Goal: Task Accomplishment & Management: Use online tool/utility

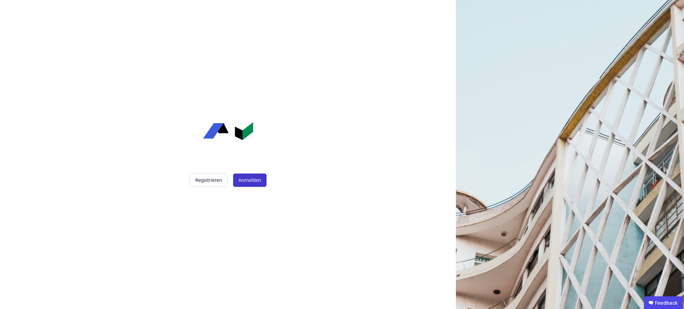
click at [258, 177] on button "Anmelden" at bounding box center [249, 180] width 33 height 13
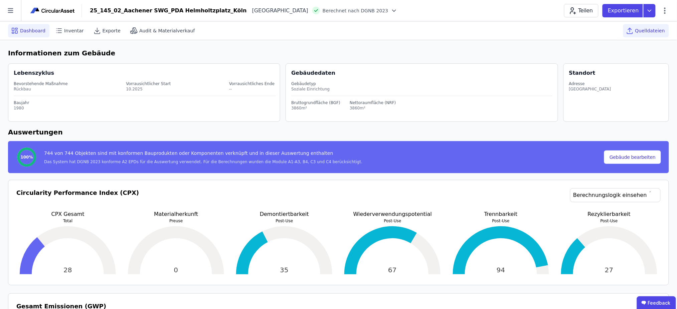
click at [644, 32] on span "Quelldateien" at bounding box center [650, 30] width 30 height 7
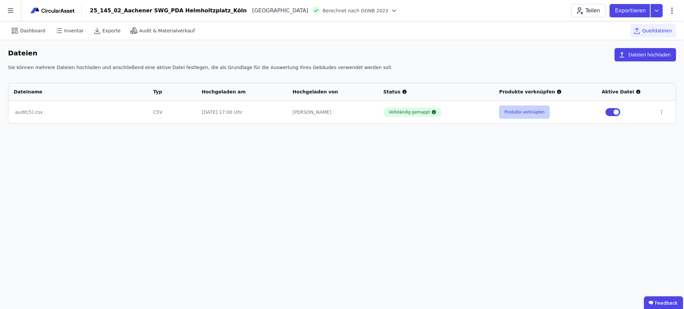
click at [521, 117] on button "Produkte verknüpfen" at bounding box center [524, 112] width 51 height 13
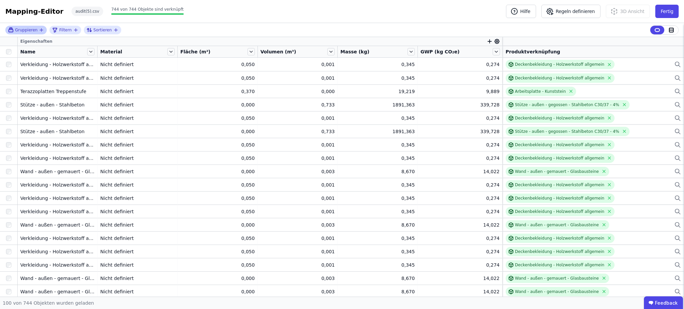
click at [33, 31] on span "Gruppieren" at bounding box center [26, 29] width 22 height 5
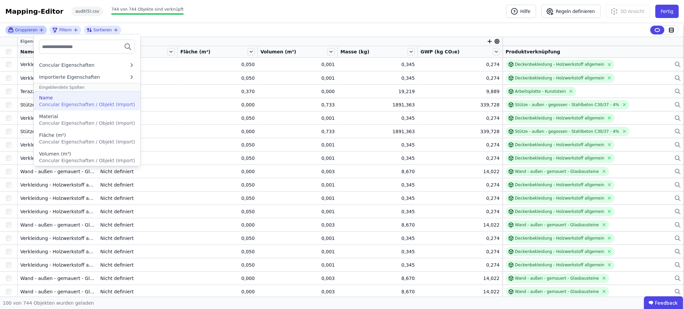
click at [72, 98] on div "Name" at bounding box center [87, 98] width 96 height 7
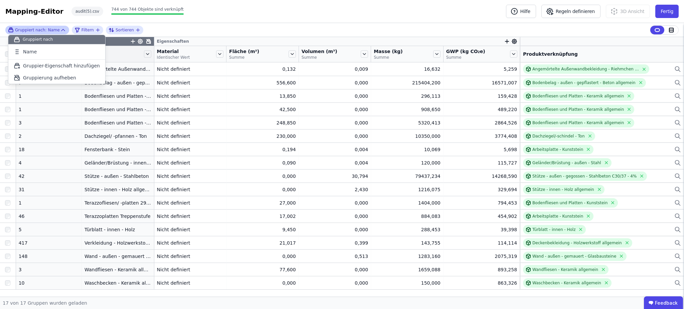
click at [235, 27] on div "Gruppiert nach: Name Gruppiert nach Name To pick up a draggable item, press the…" at bounding box center [342, 30] width 684 height 14
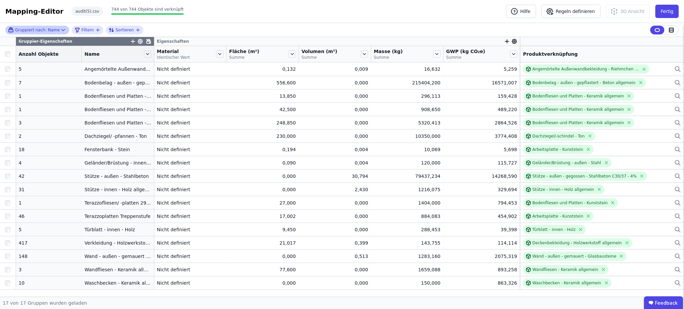
click at [60, 28] on icon at bounding box center [63, 30] width 7 height 7
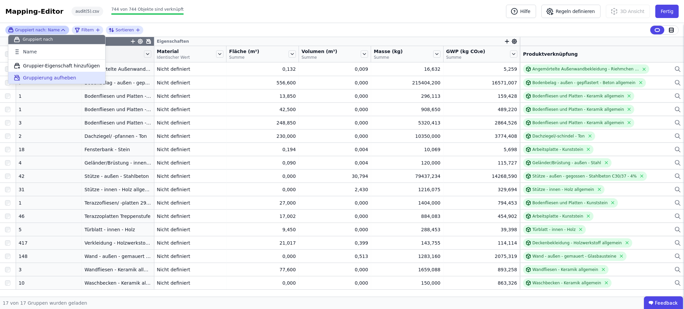
click at [68, 78] on span "Gruppierung aufheben" at bounding box center [49, 78] width 53 height 7
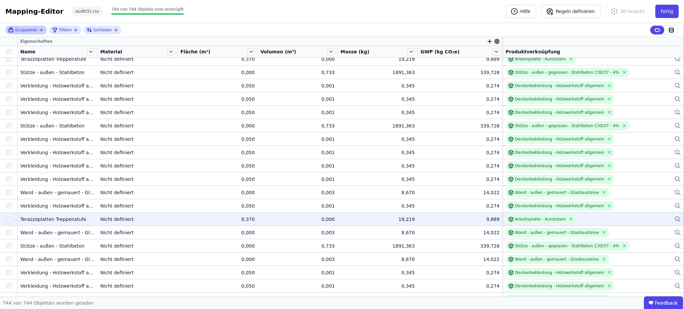
scroll to position [9704, 0]
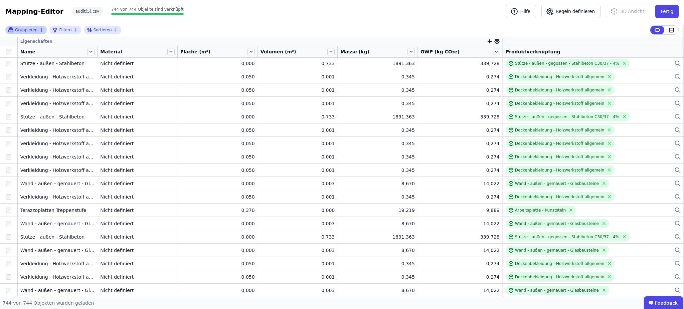
click at [39, 31] on icon "button" at bounding box center [41, 29] width 5 height 5
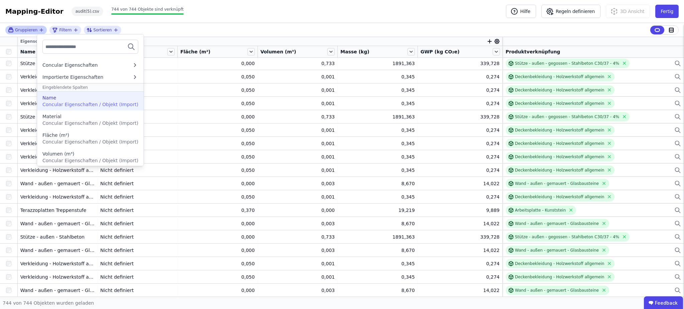
click at [67, 102] on span "Concular Eigenschaften / Objekt (Import)" at bounding box center [90, 104] width 96 height 5
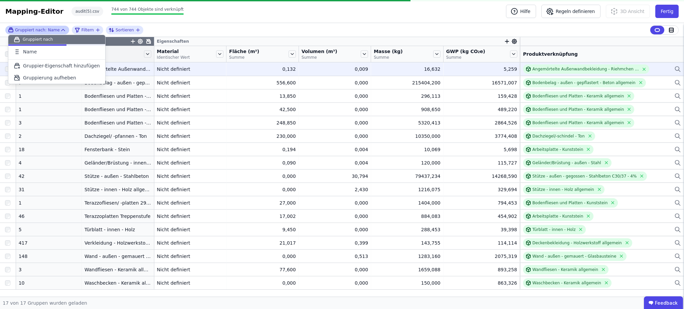
scroll to position [0, 0]
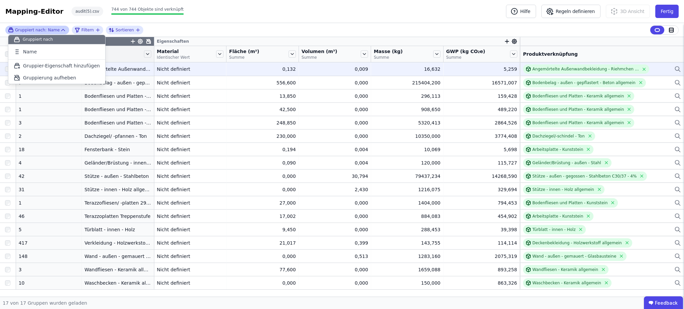
click at [287, 71] on div "0,132" at bounding box center [262, 69] width 67 height 7
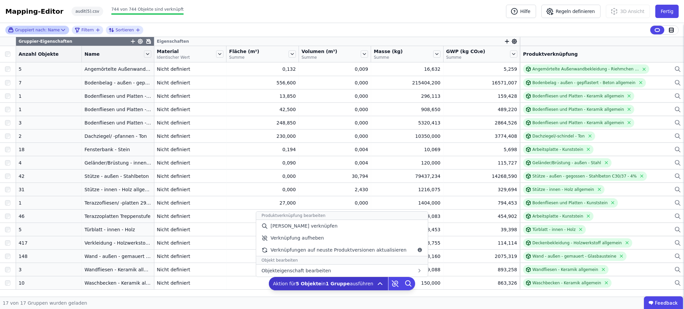
click at [378, 284] on icon at bounding box center [380, 284] width 4 height 2
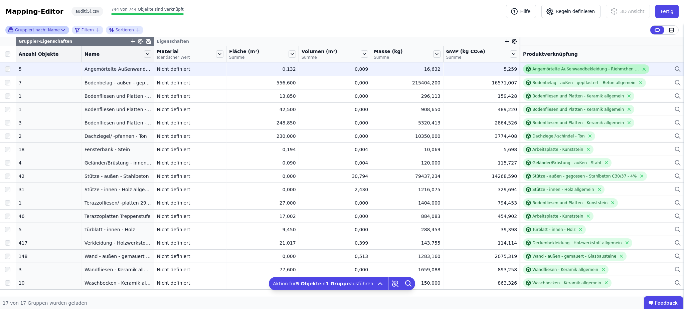
click at [577, 68] on div "Angemörtelte Außenwandbekleidung - Riehmchen / Ziegel" at bounding box center [586, 68] width 107 height 5
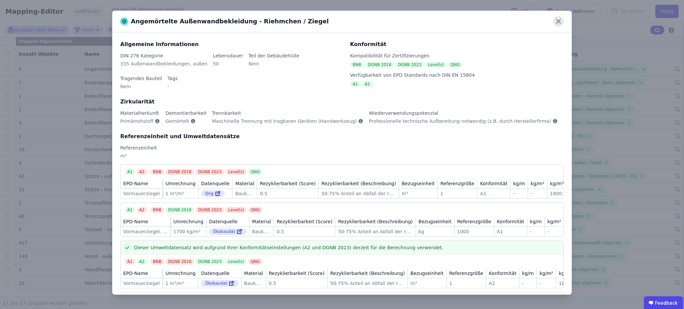
click at [562, 23] on icon at bounding box center [558, 21] width 11 height 11
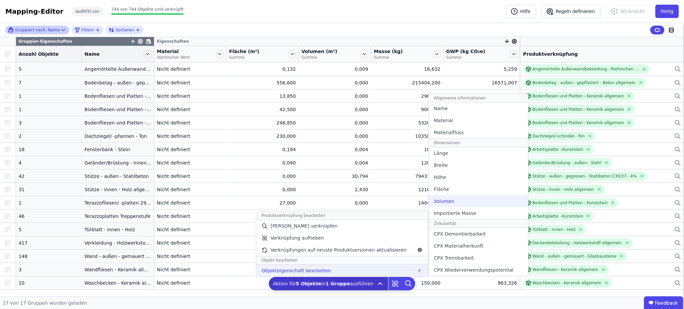
click at [457, 201] on div "Volumen" at bounding box center [479, 201] width 100 height 12
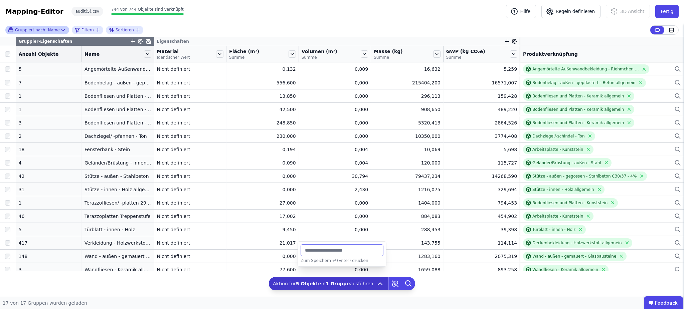
drag, startPoint x: 343, startPoint y: 248, endPoint x: 301, endPoint y: 253, distance: 43.1
click at [301, 253] on input "*******" at bounding box center [342, 251] width 83 height 12
type input "***"
type input "******"
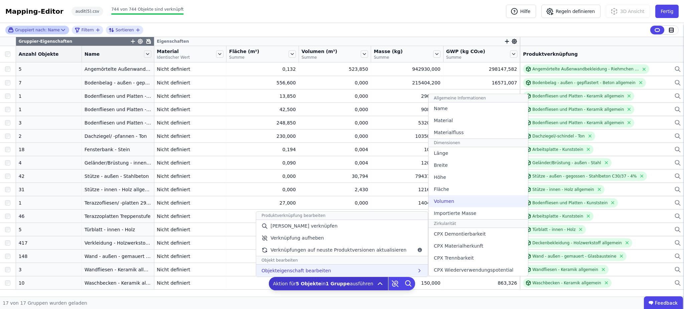
click at [463, 199] on div "Volumen" at bounding box center [479, 201] width 100 height 12
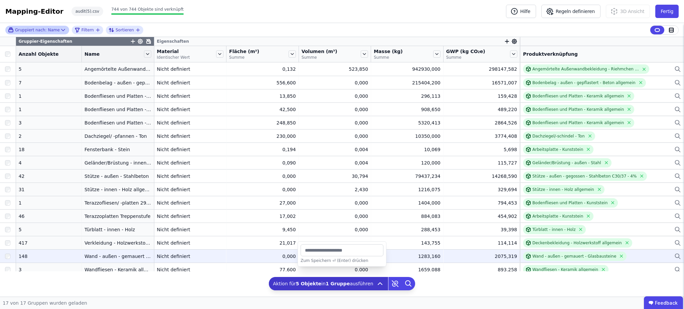
drag, startPoint x: 327, startPoint y: 251, endPoint x: 290, endPoint y: 253, distance: 37.8
click at [290, 253] on div "Gruppiert nach: Name Filtern Sortieren Gruppier-Eigenschaften Eigenschaften Anz…" at bounding box center [342, 160] width 684 height 274
type input "******"
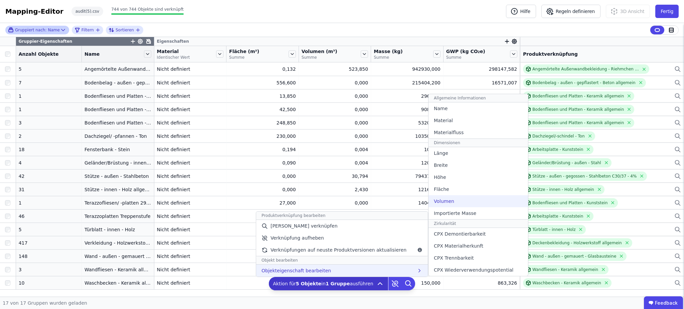
click at [477, 205] on div "Volumen" at bounding box center [479, 201] width 100 height 12
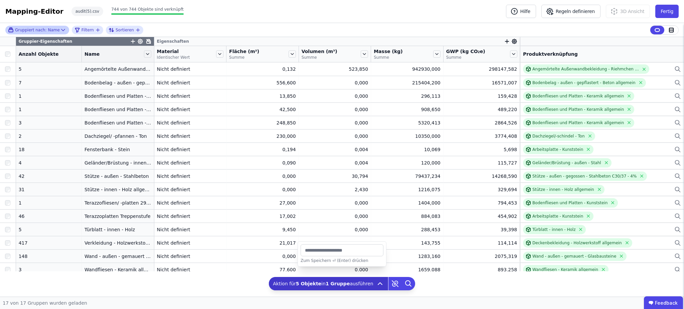
drag, startPoint x: 329, startPoint y: 254, endPoint x: 300, endPoint y: 253, distance: 29.4
click at [300, 253] on div "****** Zum Speichern ⏎ (Enter) drücken" at bounding box center [342, 254] width 89 height 25
type input "******"
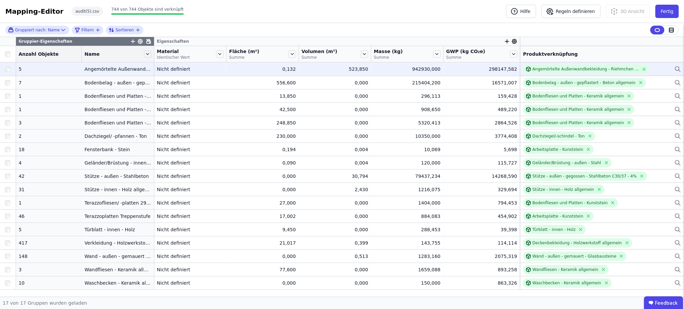
click at [2, 70] on div at bounding box center [8, 69] width 16 height 12
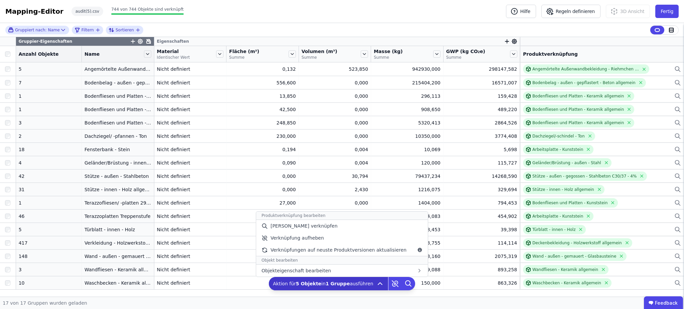
click at [376, 283] on icon at bounding box center [380, 284] width 8 height 8
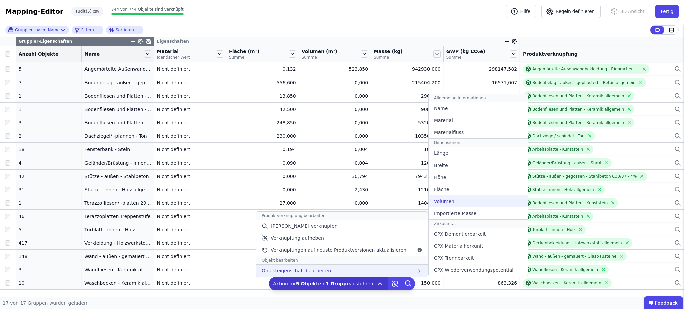
click at [440, 203] on span "Volumen" at bounding box center [444, 201] width 20 height 7
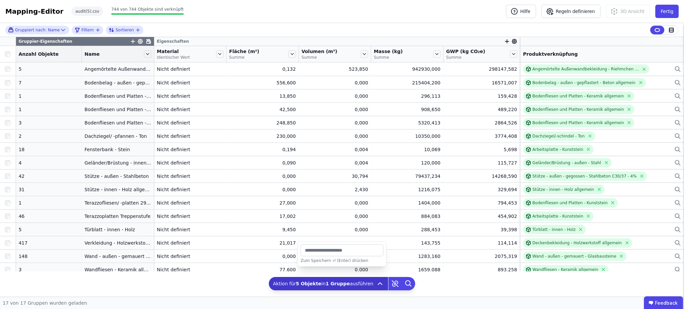
type input "*"
type input "***"
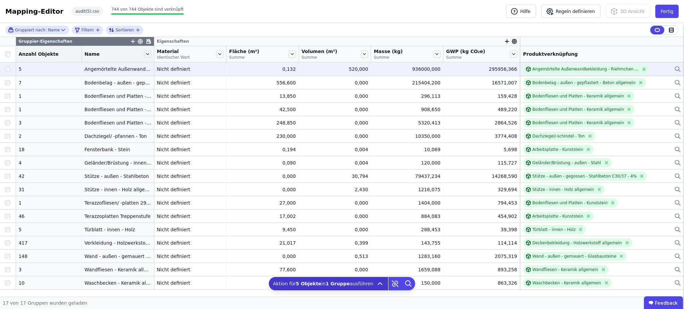
click at [33, 68] on div "5" at bounding box center [49, 69] width 60 height 7
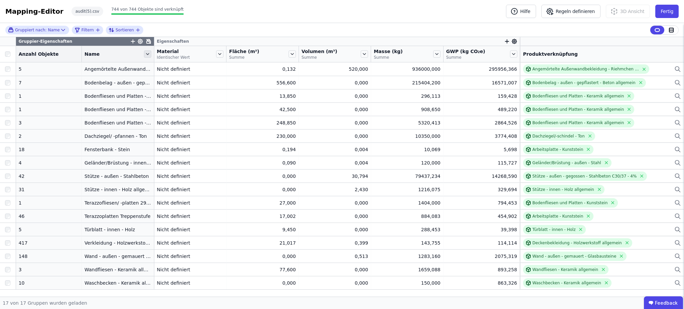
click at [144, 53] on icon at bounding box center [147, 53] width 7 height 7
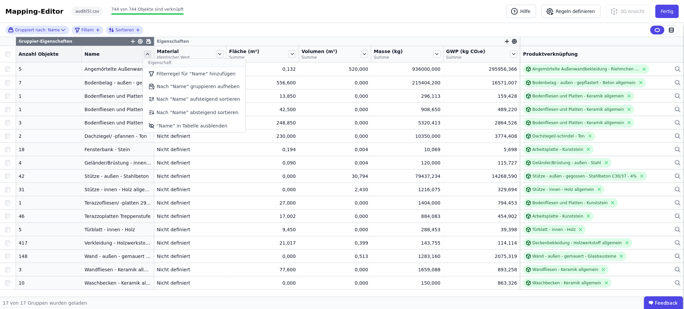
click at [144, 55] on icon at bounding box center [147, 53] width 7 height 7
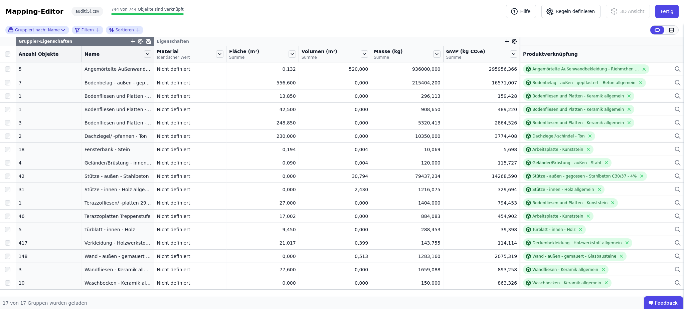
click at [670, 27] on icon at bounding box center [672, 30] width 6 height 6
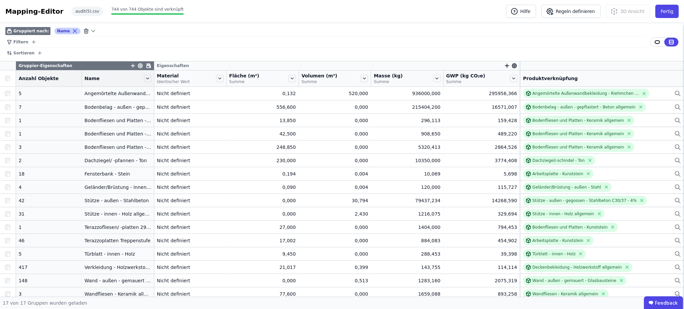
click at [74, 32] on icon at bounding box center [75, 31] width 3 height 3
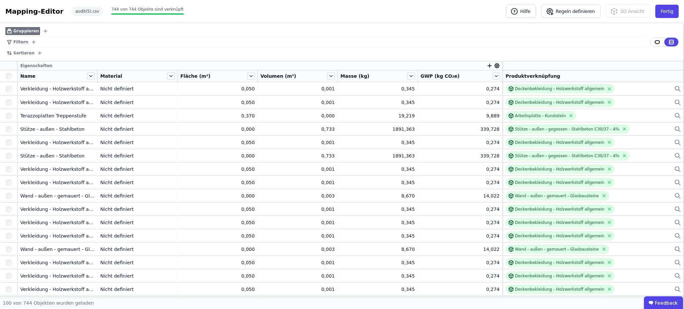
click at [32, 39] on div "Filtern" at bounding box center [325, 42] width 641 height 11
click at [31, 40] on icon "filter_by" at bounding box center [33, 41] width 5 height 5
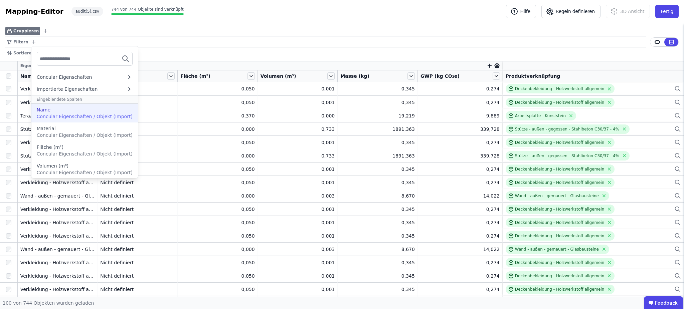
click at [66, 114] on span "Concular Eigenschaften / Objekt (Import)" at bounding box center [85, 116] width 96 height 5
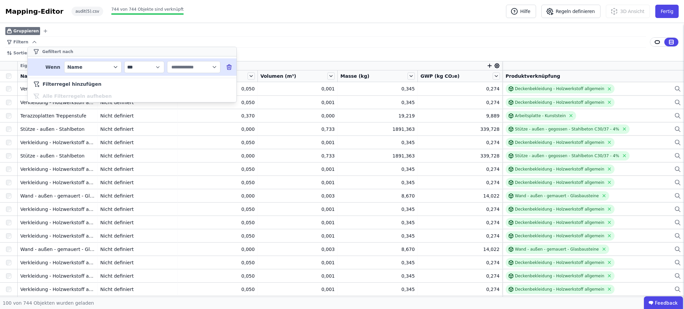
click at [92, 67] on div "Name" at bounding box center [89, 67] width 45 height 7
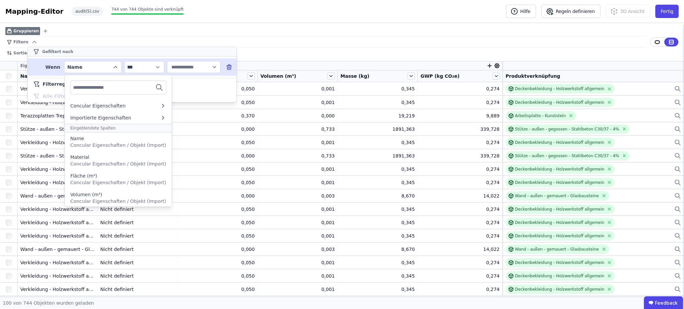
click at [197, 66] on input "text" at bounding box center [190, 67] width 41 height 12
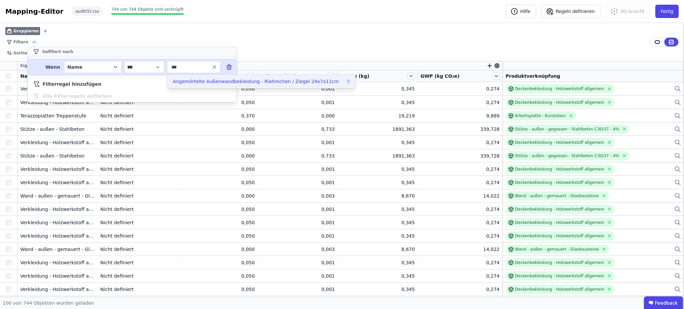
type input "***"
click at [201, 81] on span "Angemörtelte Außenwandbekleidung - Riehmchen / Ziegel 24x7x11cm" at bounding box center [256, 81] width 166 height 7
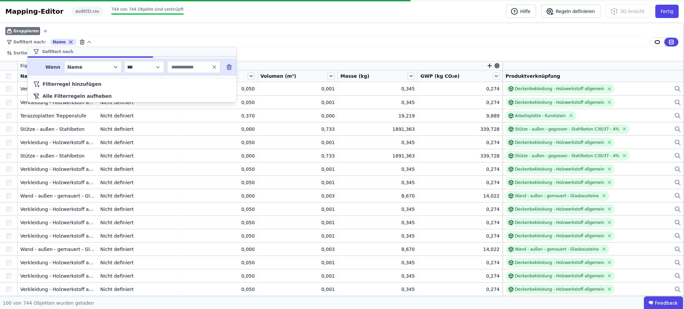
type input "**********"
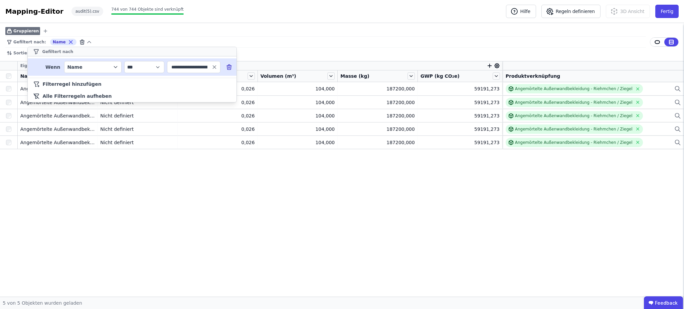
click at [151, 186] on div "**********" at bounding box center [342, 160] width 684 height 274
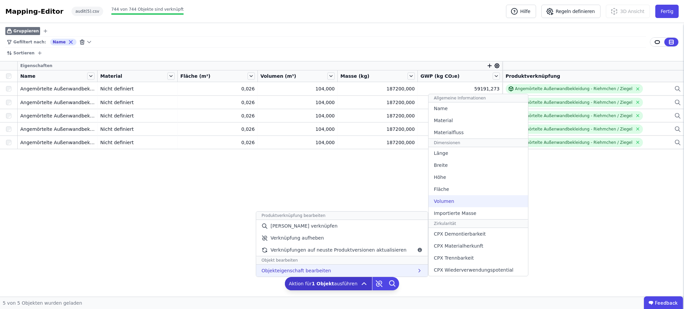
click at [445, 201] on span "Volumen" at bounding box center [444, 201] width 20 height 7
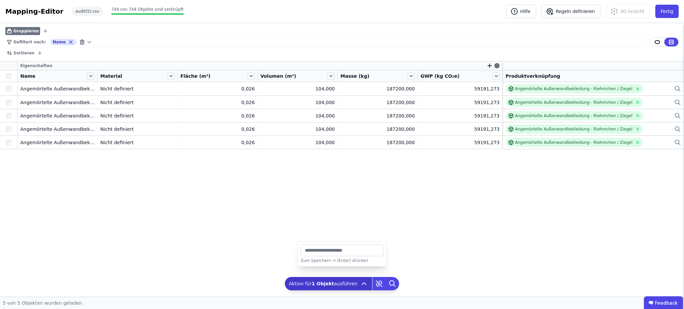
type input "*"
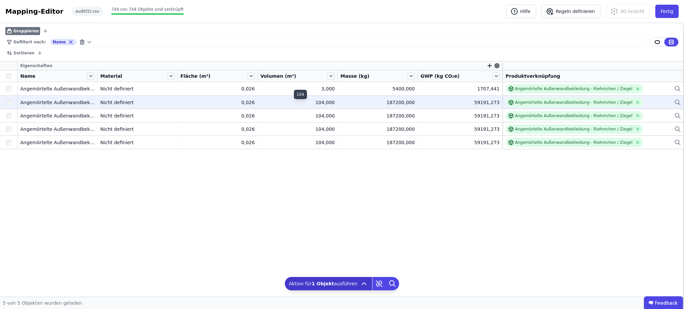
click at [323, 103] on div "104,000" at bounding box center [298, 102] width 75 height 7
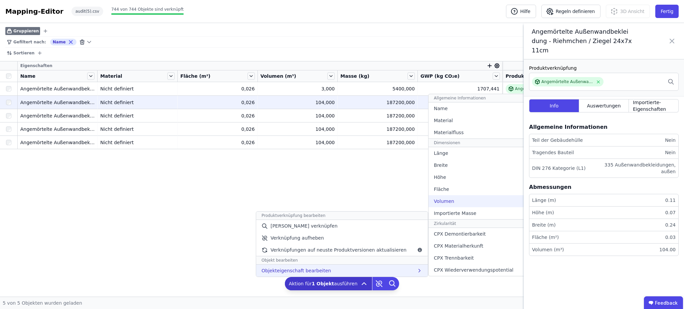
click at [457, 201] on div "Volumen" at bounding box center [479, 201] width 100 height 12
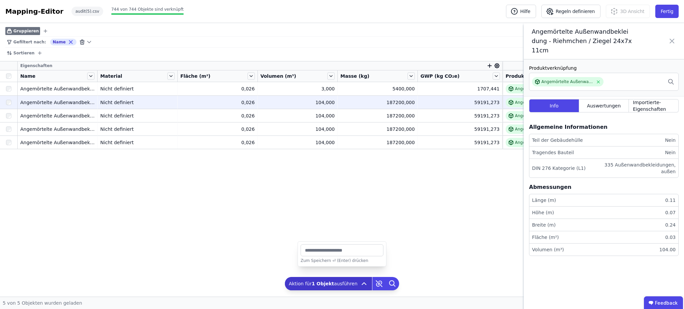
type input "*"
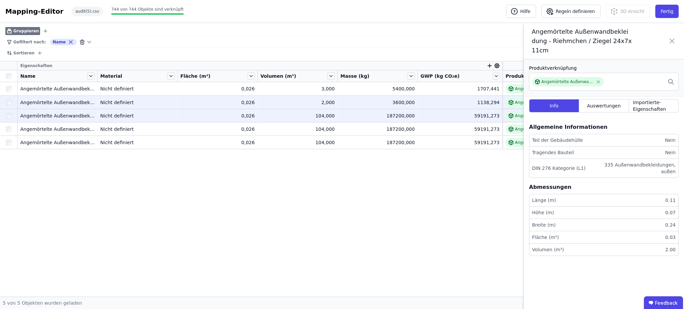
click at [8, 113] on div at bounding box center [8, 116] width 17 height 12
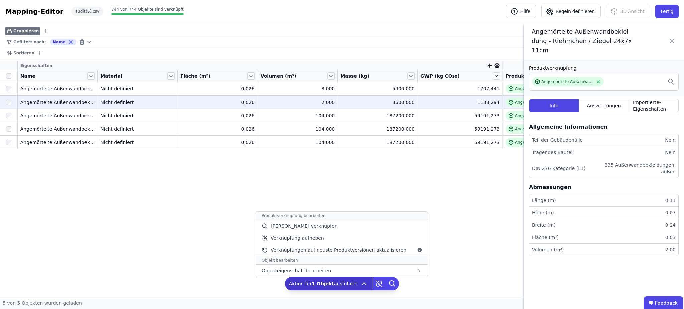
click at [363, 281] on icon at bounding box center [364, 284] width 8 height 8
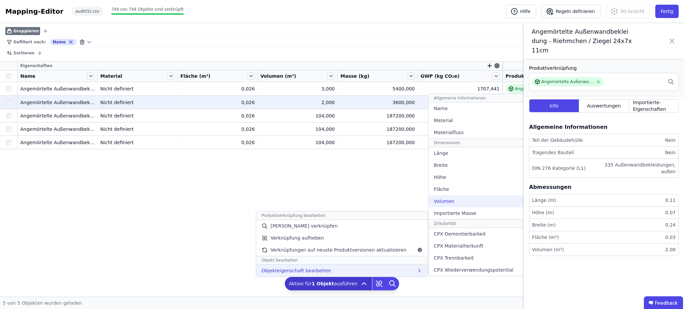
click at [449, 201] on div "Volumen" at bounding box center [479, 201] width 100 height 12
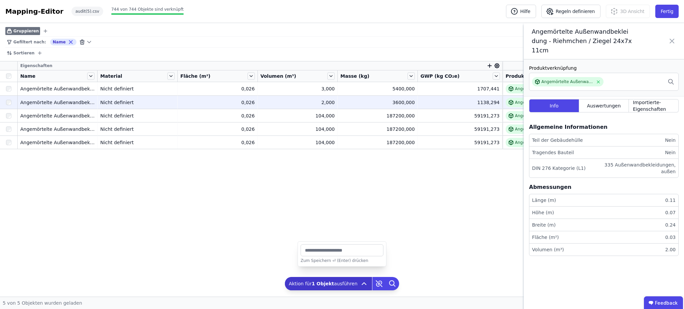
type input "*"
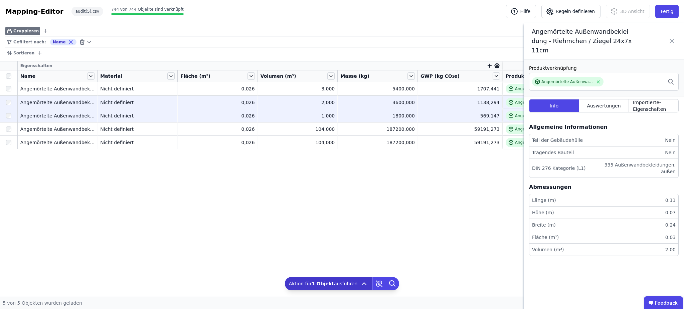
click at [12, 117] on div at bounding box center [8, 116] width 17 height 12
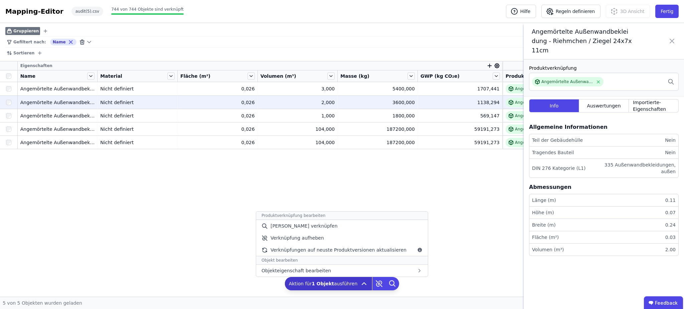
click at [360, 283] on icon at bounding box center [364, 284] width 8 height 8
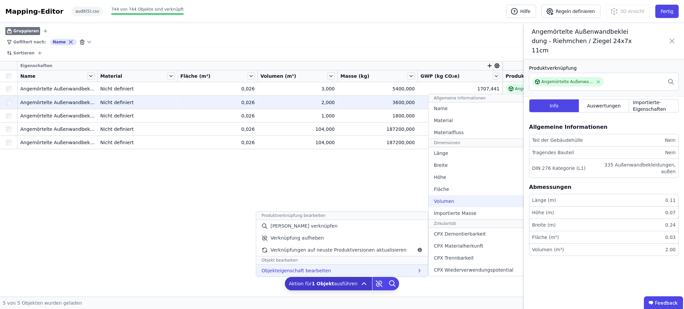
click at [453, 201] on div "Volumen" at bounding box center [479, 201] width 100 height 12
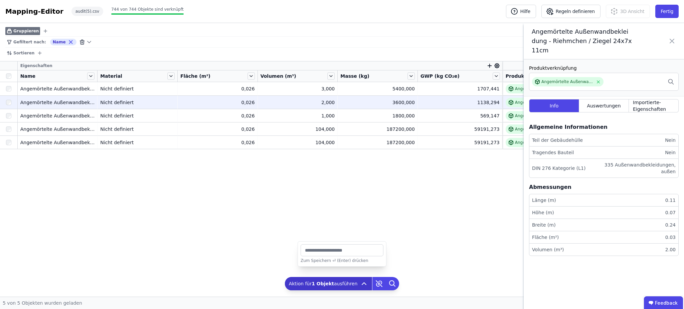
type input "*"
type input "**"
type input "****"
type input "*****"
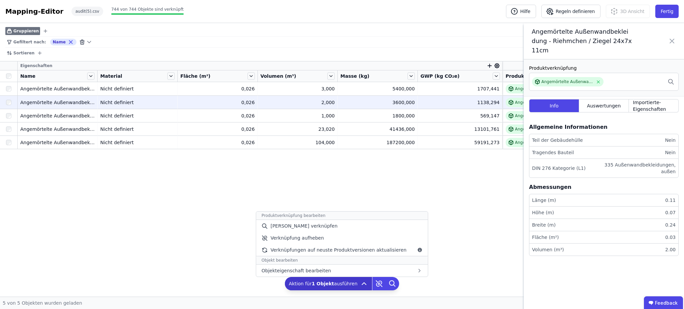
click at [364, 283] on icon at bounding box center [364, 284] width 8 height 8
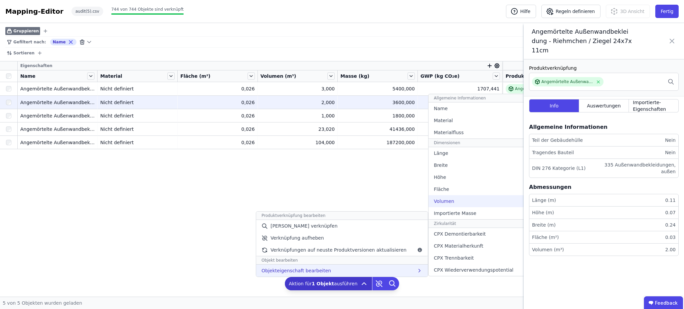
click at [450, 201] on div "Volumen" at bounding box center [479, 201] width 100 height 12
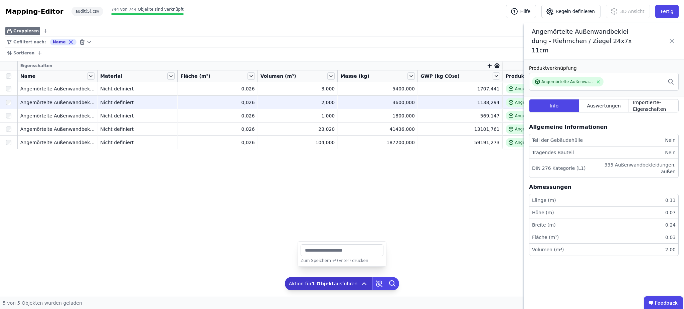
type input "*"
type input "*****"
click at [672, 15] on button "Fertig" at bounding box center [667, 11] width 23 height 13
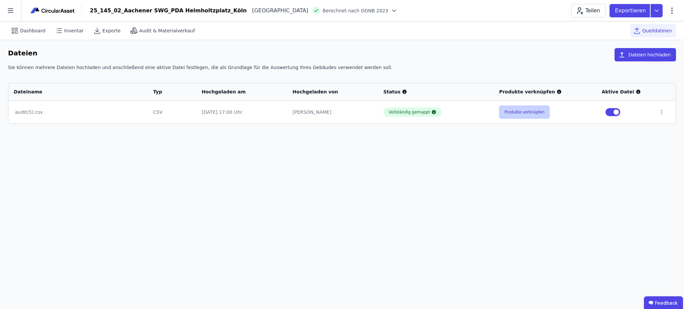
click at [516, 112] on button "Produkte verknüpfen" at bounding box center [524, 112] width 51 height 13
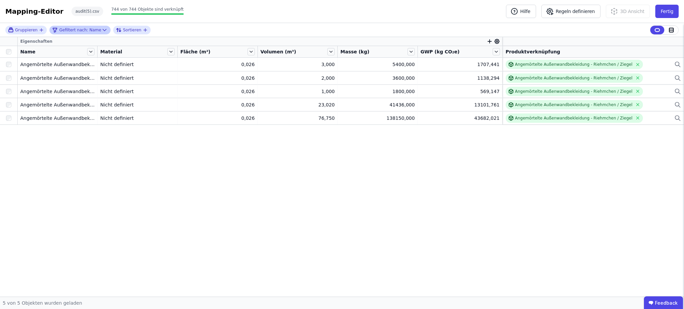
click at [101, 30] on icon at bounding box center [104, 30] width 7 height 7
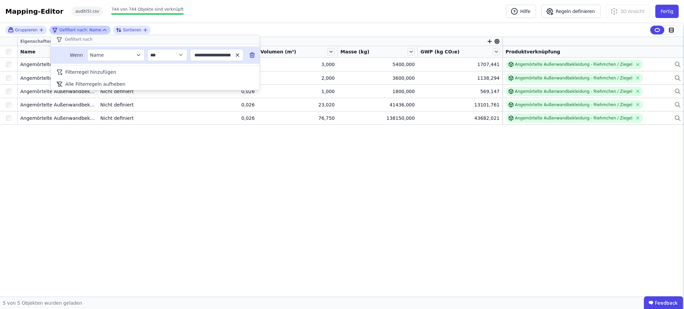
click at [238, 57] on icon "button" at bounding box center [238, 55] width 6 height 6
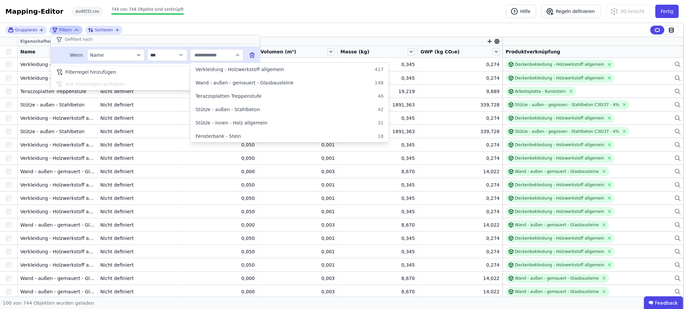
click at [182, 29] on div "**********" at bounding box center [342, 30] width 684 height 14
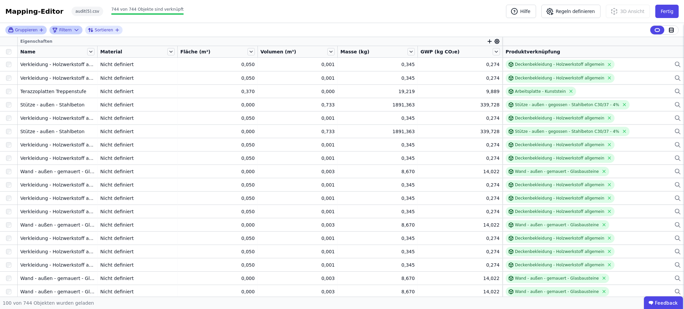
click at [30, 32] on div "Gruppieren" at bounding box center [25, 30] width 41 height 9
click at [41, 28] on icon "button" at bounding box center [41, 29] width 5 height 5
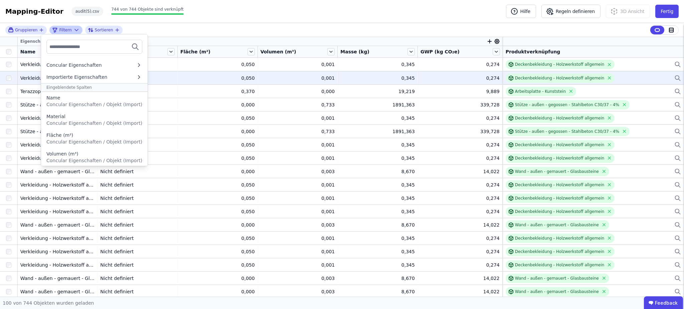
click at [91, 104] on span "Concular Eigenschaften / Objekt (Import)" at bounding box center [94, 104] width 96 height 5
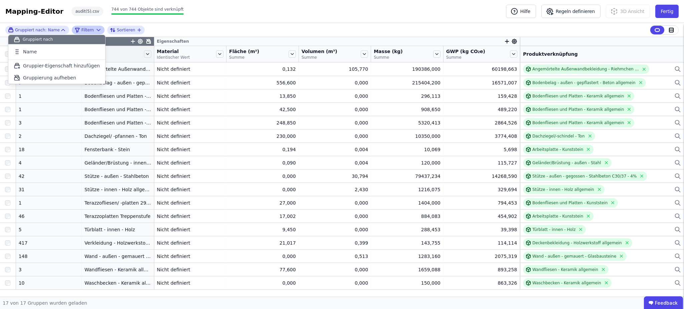
click at [244, 31] on div "Gruppiert nach: Name Gruppiert nach Name To pick up a draggable item, press the…" at bounding box center [342, 30] width 684 height 14
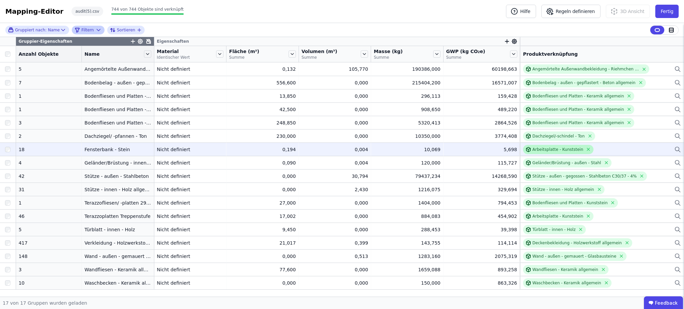
click at [565, 148] on div "Arbeitsplatte - Kunststein" at bounding box center [558, 149] width 51 height 5
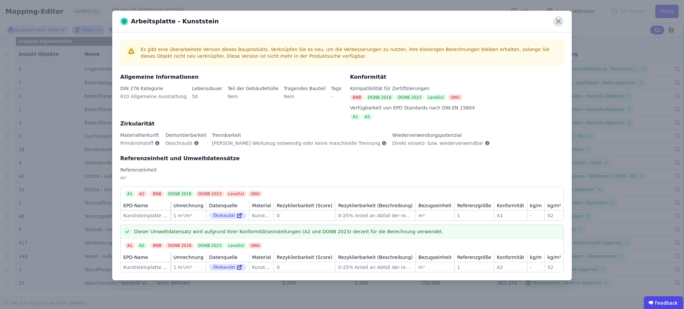
click at [560, 24] on icon at bounding box center [558, 21] width 11 height 11
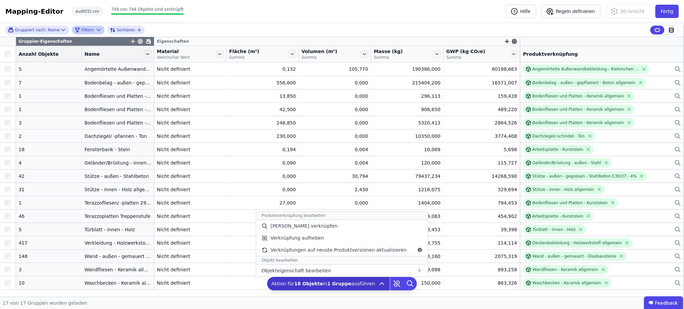
click at [380, 285] on icon at bounding box center [382, 284] width 4 height 2
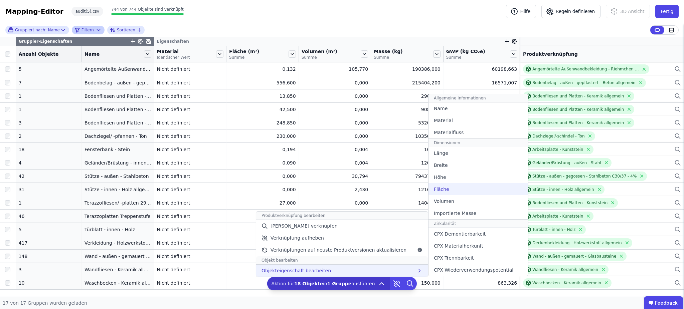
click at [456, 188] on div "Fläche" at bounding box center [479, 189] width 100 height 12
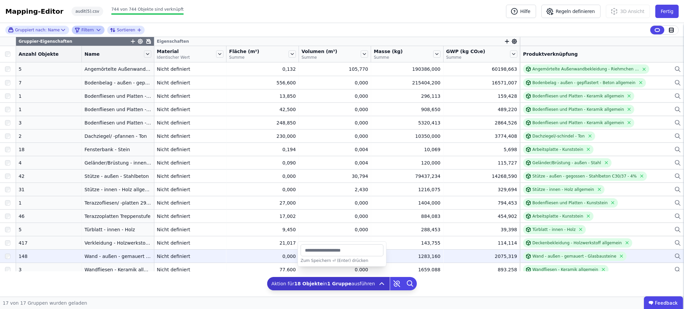
drag, startPoint x: 361, startPoint y: 251, endPoint x: 280, endPoint y: 253, distance: 80.5
click at [280, 253] on div "Gruppiert nach: Name Filtern Sortieren Gruppier-Eigenschaften Eigenschaften Anz…" at bounding box center [342, 160] width 684 height 274
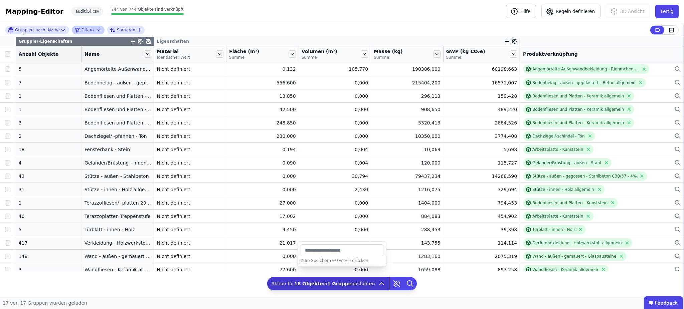
type input "******"
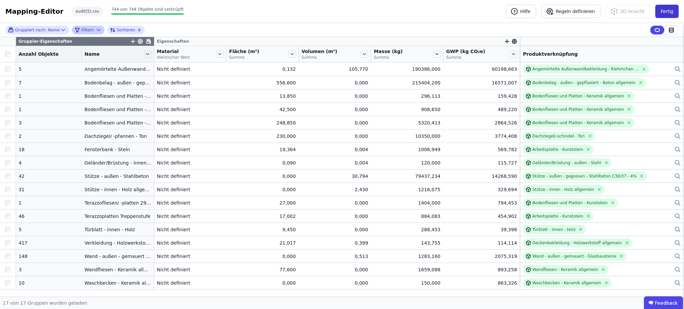
click at [663, 9] on button "Fertig" at bounding box center [667, 11] width 23 height 13
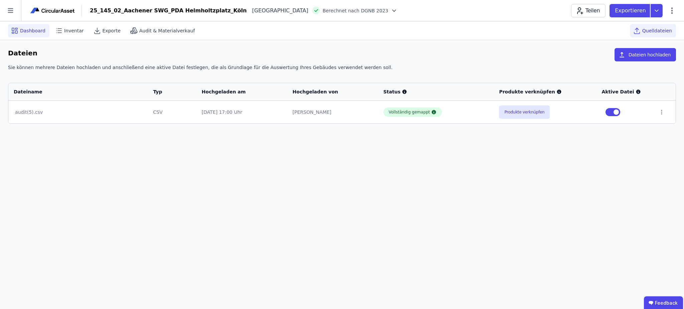
click at [30, 32] on span "Dashboard" at bounding box center [32, 30] width 25 height 7
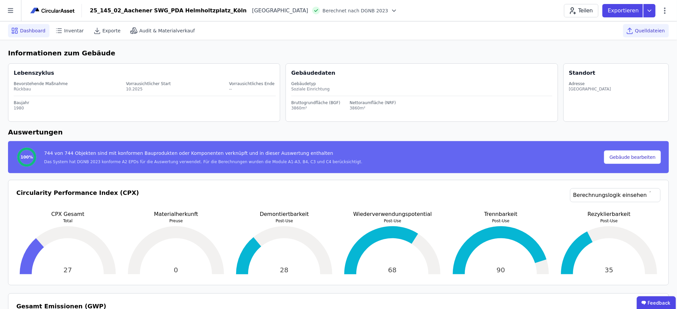
click at [649, 29] on span "Quelldateien" at bounding box center [650, 30] width 30 height 7
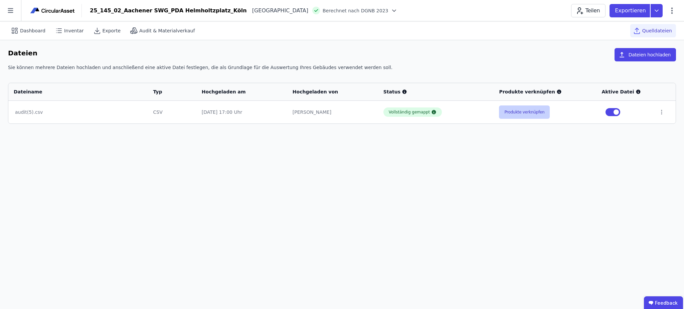
click at [517, 110] on button "Produkte verknüpfen" at bounding box center [524, 112] width 51 height 13
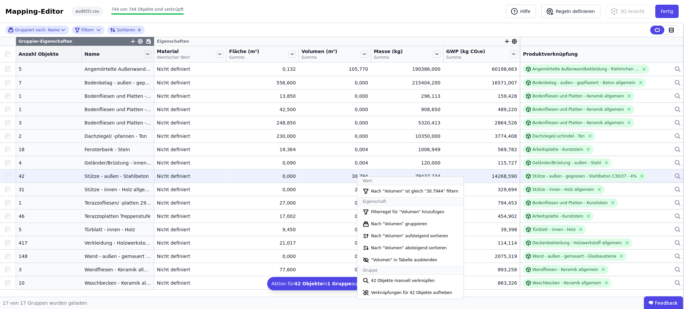
click at [95, 172] on td "Stütze - außen - Stahlbeton Stütze - außen - Stahlbeton" at bounding box center [118, 175] width 73 height 13
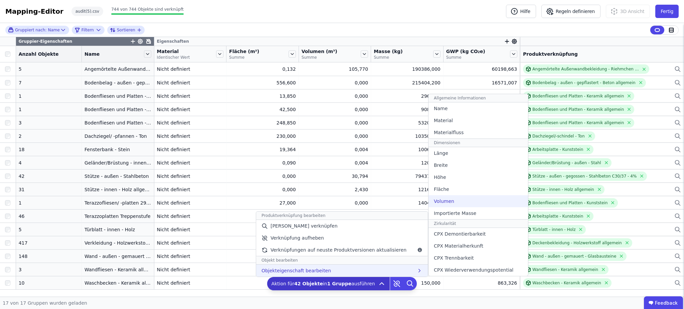
click at [452, 200] on div "Volumen" at bounding box center [479, 201] width 100 height 12
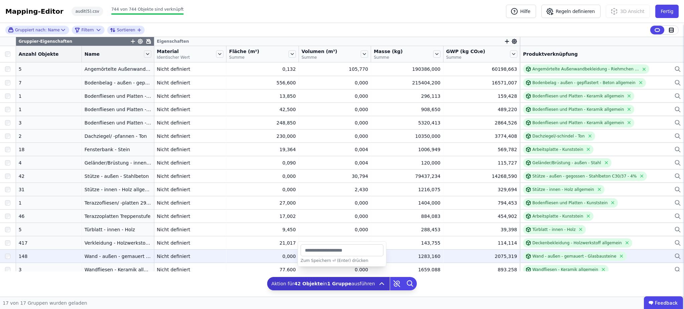
drag, startPoint x: 329, startPoint y: 253, endPoint x: 282, endPoint y: 253, distance: 47.8
click at [282, 253] on div "Gruppiert nach: Name Filtern Sortieren Gruppier-Eigenschaften Eigenschaften Anz…" at bounding box center [342, 160] width 684 height 274
type input "*******"
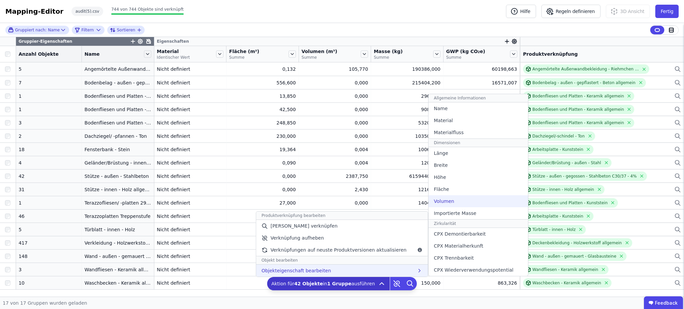
click at [459, 200] on div "Volumen" at bounding box center [479, 201] width 100 height 12
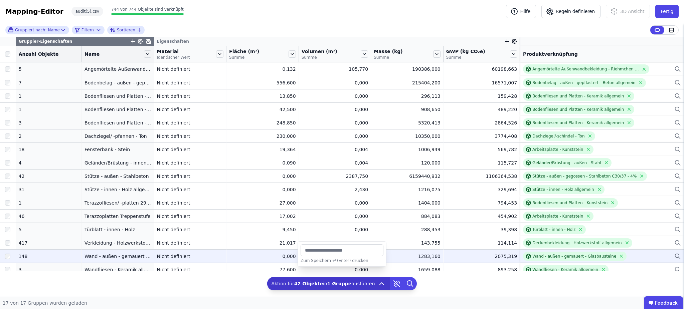
drag, startPoint x: 351, startPoint y: 251, endPoint x: 287, endPoint y: 251, distance: 64.1
click at [287, 251] on div "Gruppiert nach: Name Filtern Sortieren Gruppier-Eigenschaften Eigenschaften Anz…" at bounding box center [342, 160] width 684 height 274
type input "*"
type input "******"
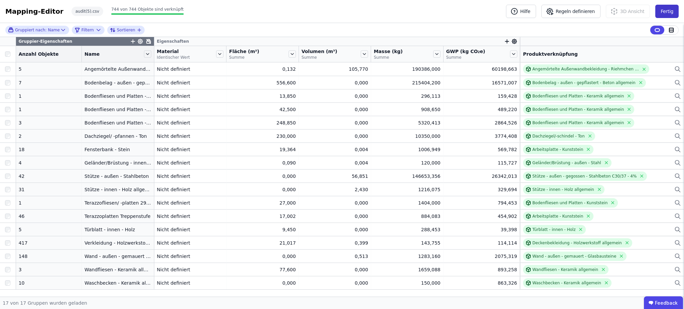
click at [669, 15] on button "Fertig" at bounding box center [667, 11] width 23 height 13
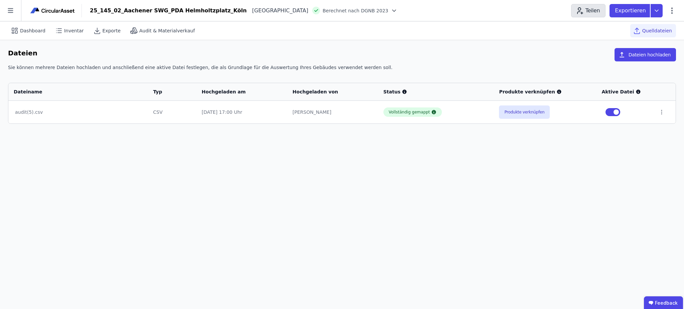
click at [597, 12] on button "Teilen" at bounding box center [588, 10] width 34 height 13
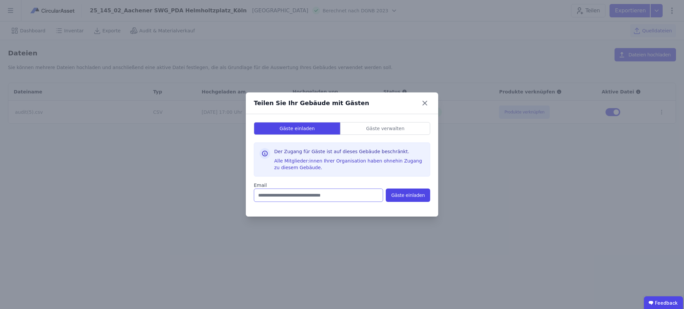
click at [313, 197] on input "email" at bounding box center [318, 195] width 129 height 13
click at [334, 198] on input "email" at bounding box center [318, 195] width 129 height 13
click at [327, 198] on input "email" at bounding box center [318, 195] width 129 height 13
type input "**********"
click at [414, 197] on button "Gäste einladen" at bounding box center [408, 195] width 44 height 13
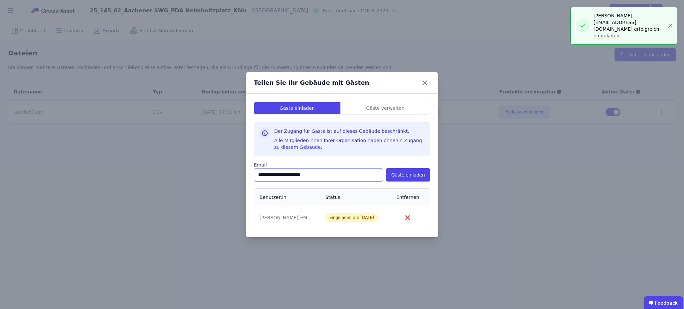
click at [299, 174] on input "**********" at bounding box center [318, 174] width 129 height 13
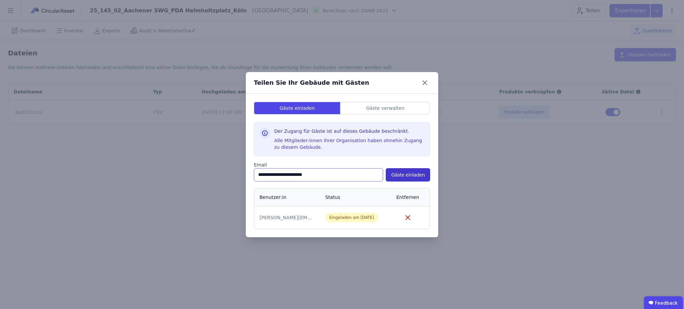
type input "**********"
click at [410, 178] on button "Gäste einladen" at bounding box center [408, 174] width 44 height 13
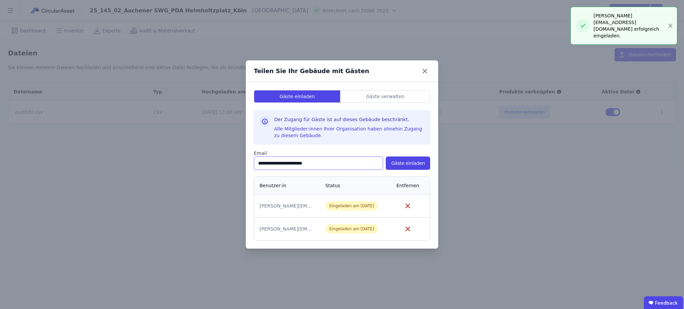
click at [277, 163] on input "**********" at bounding box center [318, 163] width 129 height 13
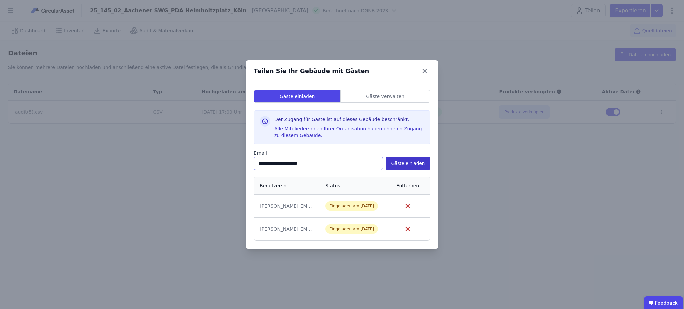
type input "**********"
click at [415, 162] on button "Gäste einladen" at bounding box center [408, 163] width 44 height 13
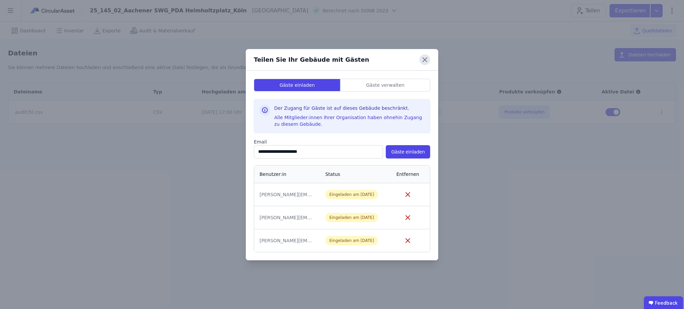
click at [425, 55] on icon at bounding box center [425, 59] width 11 height 11
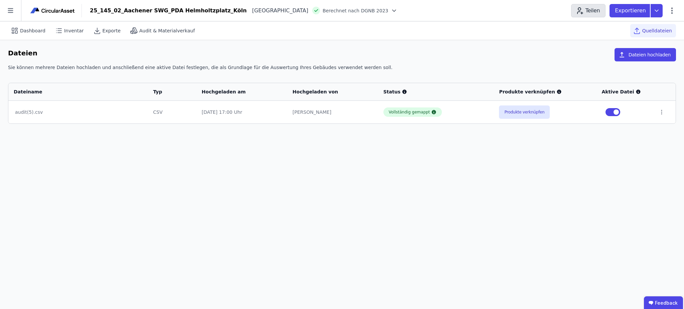
click at [589, 10] on button "Teilen" at bounding box center [588, 10] width 34 height 13
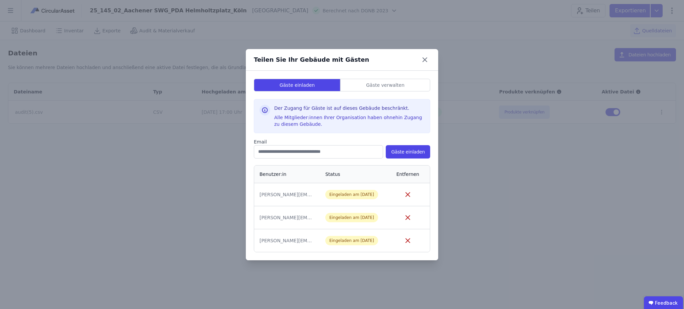
click at [428, 55] on icon at bounding box center [425, 59] width 11 height 11
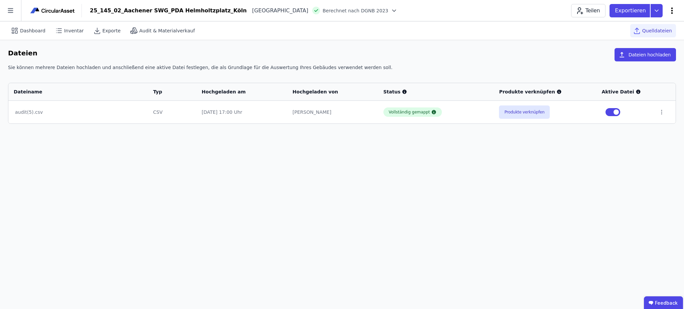
click at [673, 9] on icon at bounding box center [672, 11] width 8 height 8
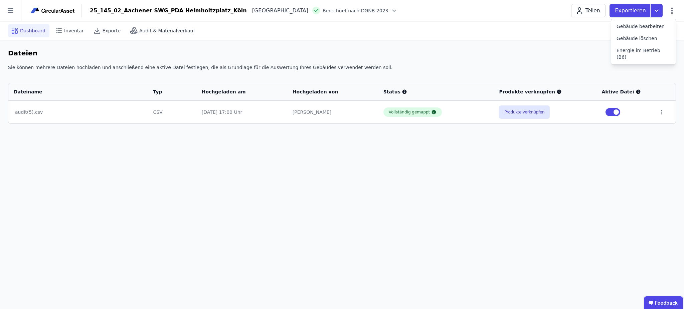
click at [33, 31] on span "Dashboard" at bounding box center [32, 30] width 25 height 7
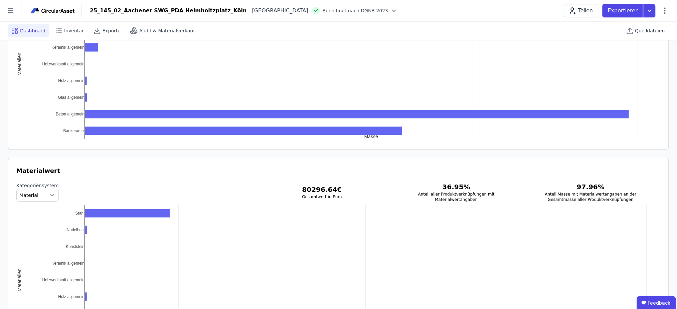
scroll to position [799, 0]
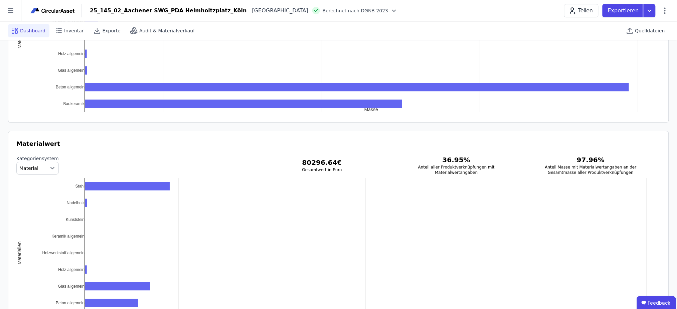
click at [51, 168] on icon "button" at bounding box center [52, 169] width 3 height 2
click at [34, 207] on span "DIN 276" at bounding box center [31, 207] width 19 height 7
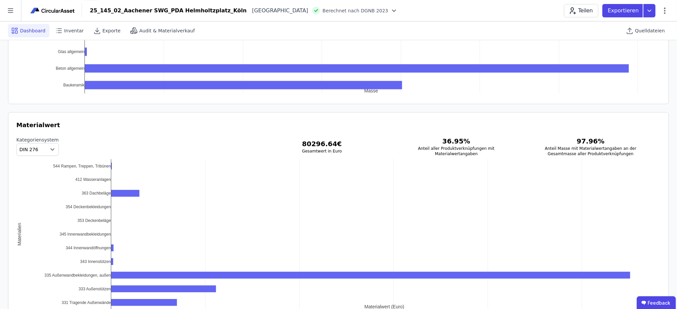
scroll to position [844, 0]
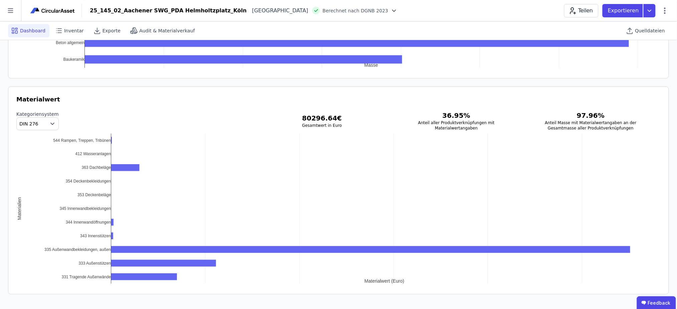
click at [30, 123] on span "DIN 276" at bounding box center [28, 124] width 19 height 7
click at [41, 149] on span "IFC Entity" at bounding box center [33, 151] width 22 height 7
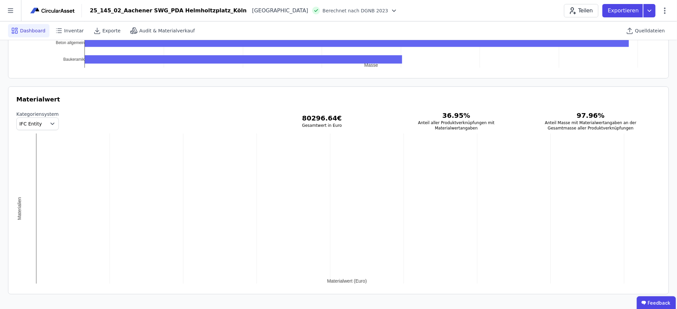
click at [41, 121] on button "IFC Entity" at bounding box center [37, 124] width 42 height 13
click at [29, 147] on li "IFC Entity" at bounding box center [38, 151] width 42 height 12
click at [49, 126] on icon "button" at bounding box center [52, 124] width 7 height 7
click at [39, 140] on span "Material" at bounding box center [31, 139] width 19 height 7
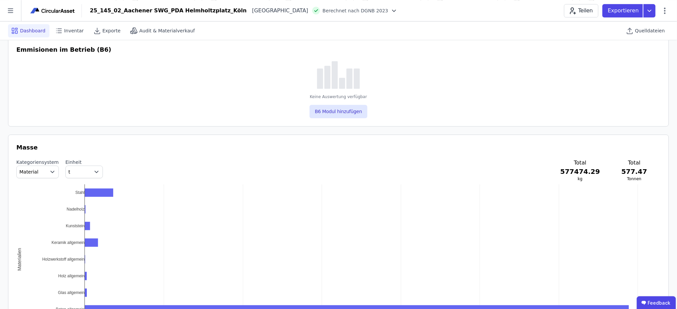
scroll to position [576, 0]
click at [40, 170] on button "Material" at bounding box center [37, 172] width 42 height 13
click at [134, 166] on div "Kategoriensystem Material Material IFC Entity DIN 276 Einheit t Total 577474.29…" at bounding box center [338, 170] width 644 height 23
click at [93, 171] on icon "button" at bounding box center [96, 172] width 7 height 7
click at [132, 150] on h3 "Masse" at bounding box center [338, 147] width 644 height 9
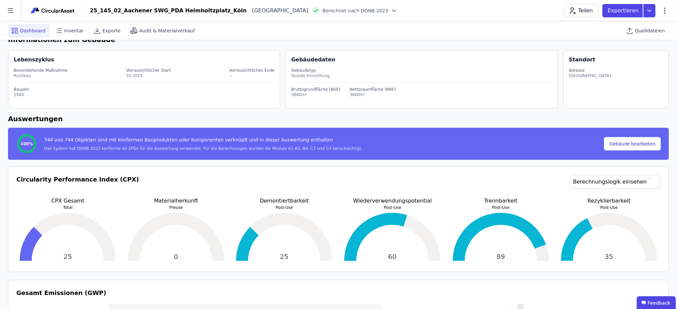
scroll to position [0, 0]
